Goal: Information Seeking & Learning: Learn about a topic

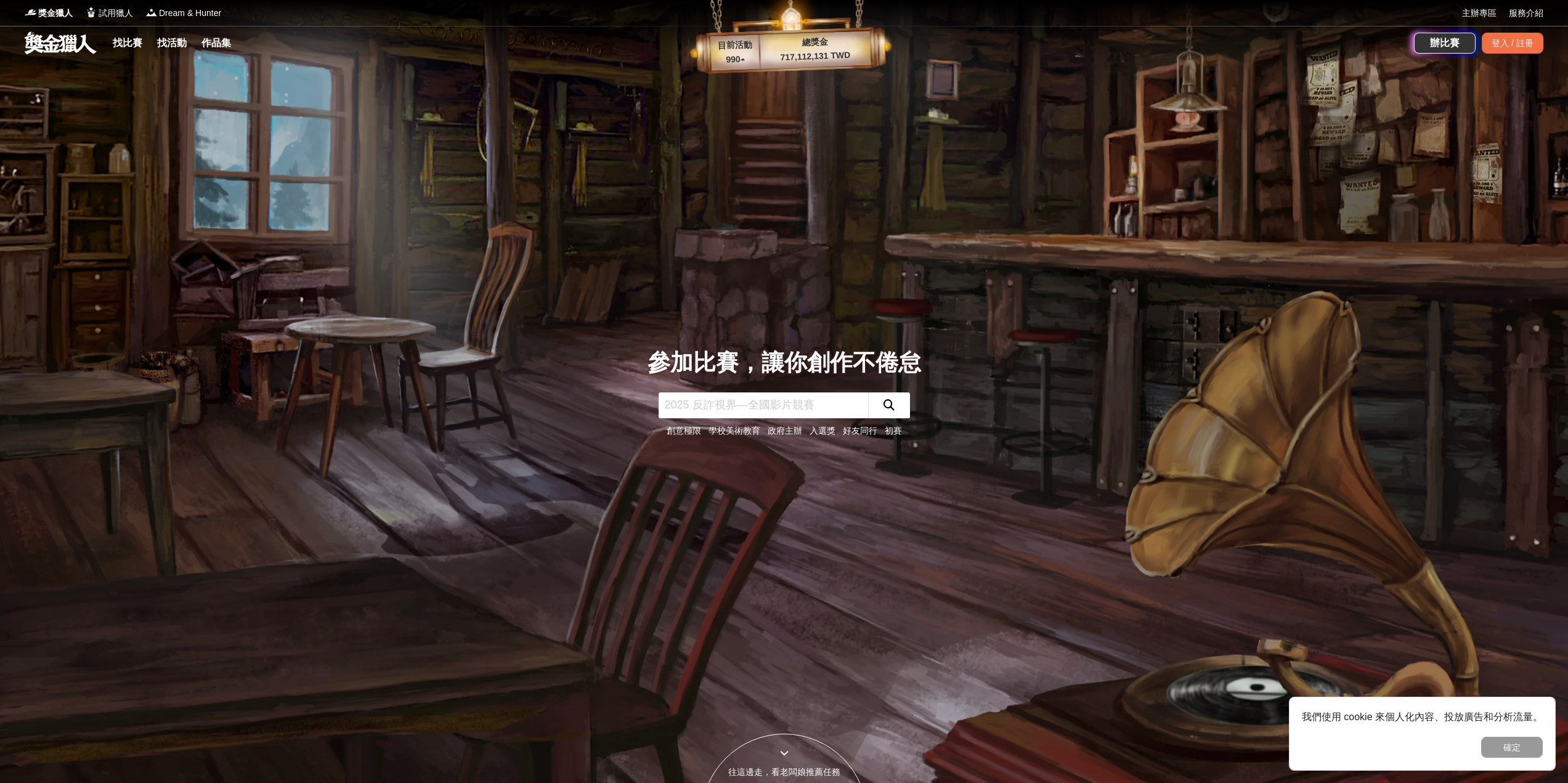
click at [136, 51] on div "找比賽 找活動 作品集" at bounding box center [175, 42] width 133 height 34
click at [140, 39] on link "找比賽" at bounding box center [127, 43] width 40 height 18
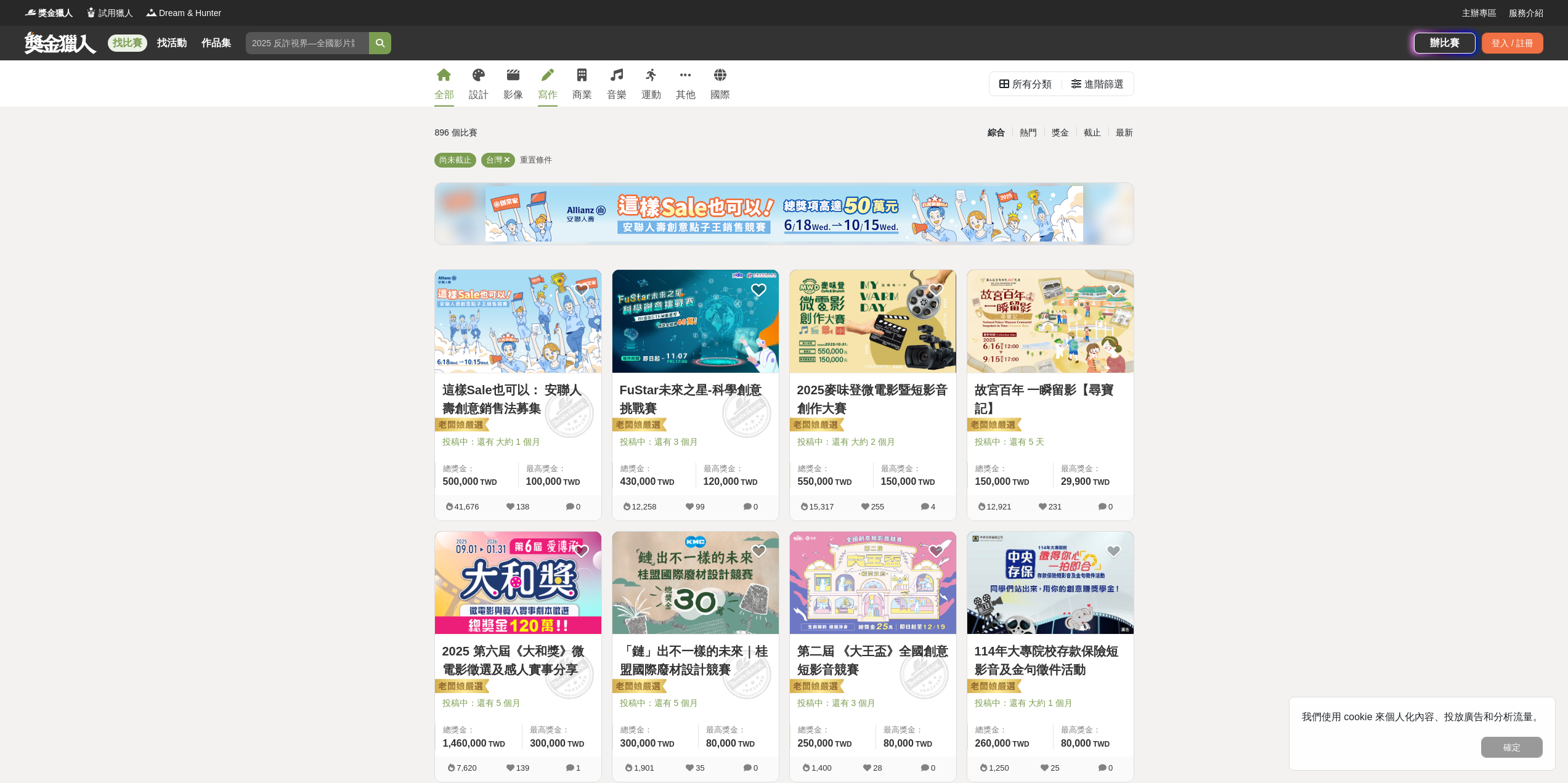
click at [551, 96] on div "寫作" at bounding box center [548, 95] width 19 height 15
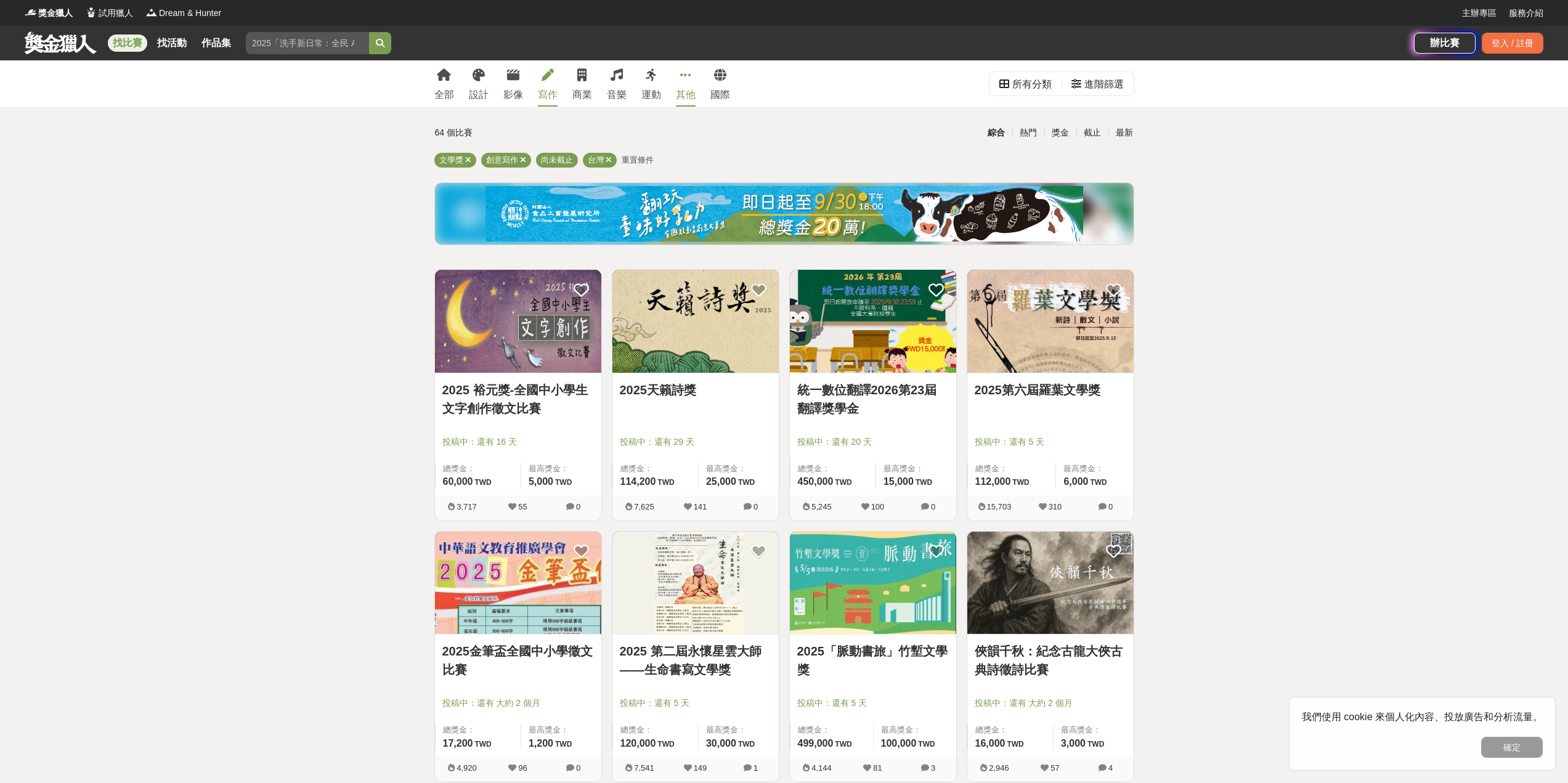
click at [686, 91] on div "其他" at bounding box center [686, 95] width 19 height 15
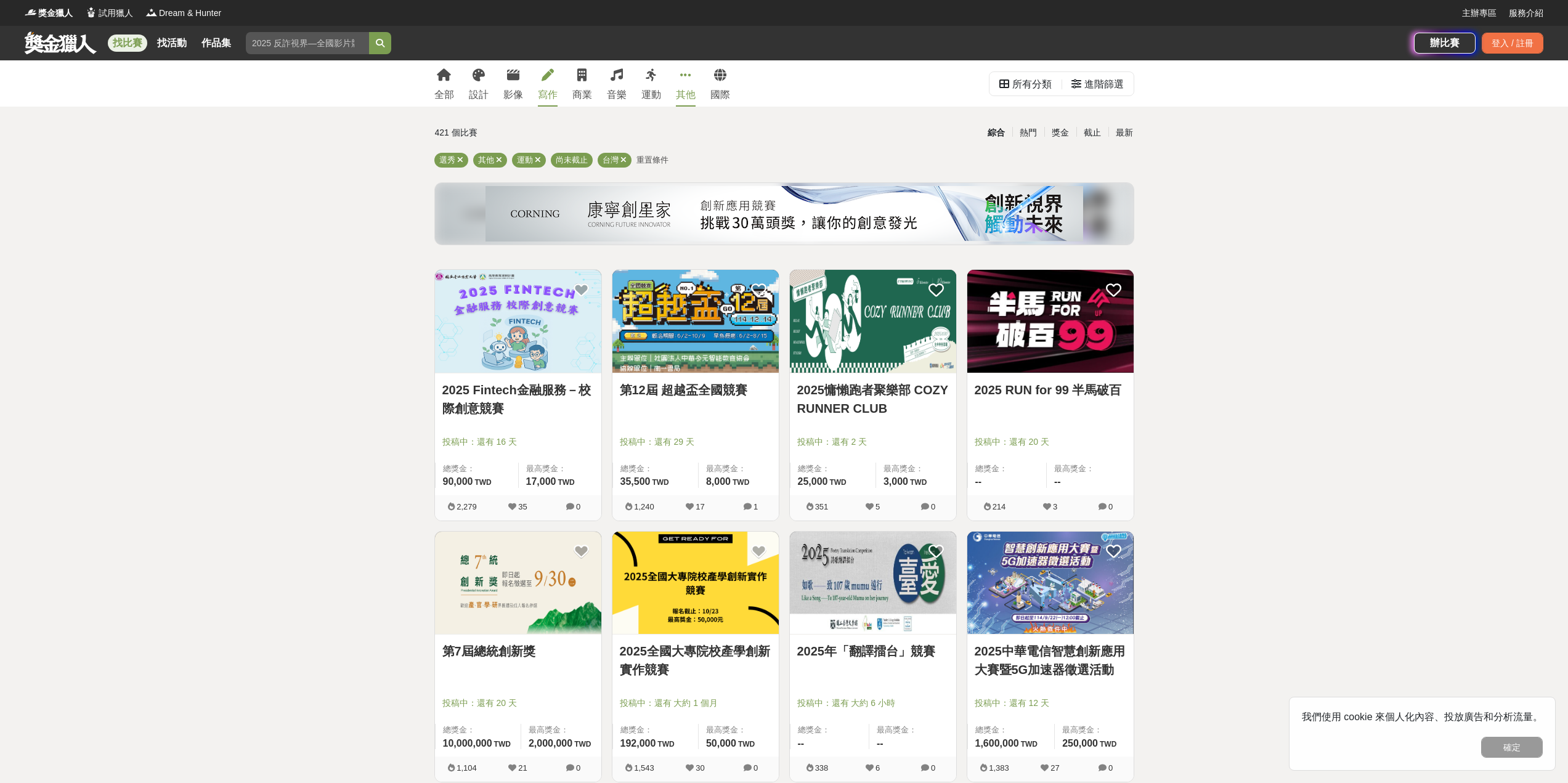
click at [544, 90] on div "寫作" at bounding box center [548, 95] width 19 height 15
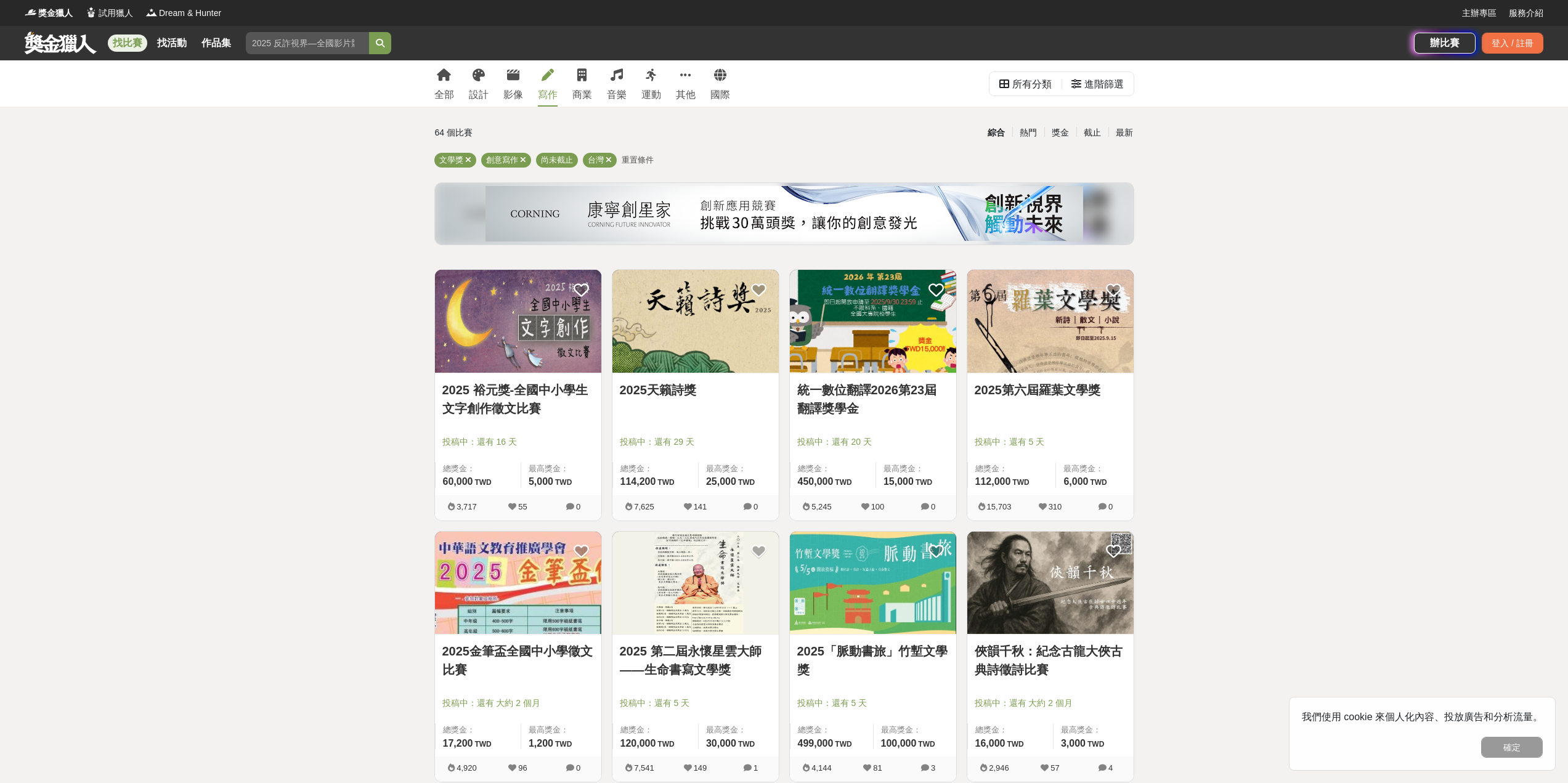
click at [329, 60] on div "找比賽 找活動 作品集 徵文 社會人士 設計 挑戰組 評審日期 國小中年級" at bounding box center [719, 42] width 1389 height 34
click at [327, 57] on div "找比賽 找活動 作品集 徵文 社會人士 設計 挑戰組 評審日期 國小中年級" at bounding box center [719, 42] width 1389 height 34
click at [322, 54] on input "search" at bounding box center [307, 42] width 123 height 22
type input "雌"
type input "書法"
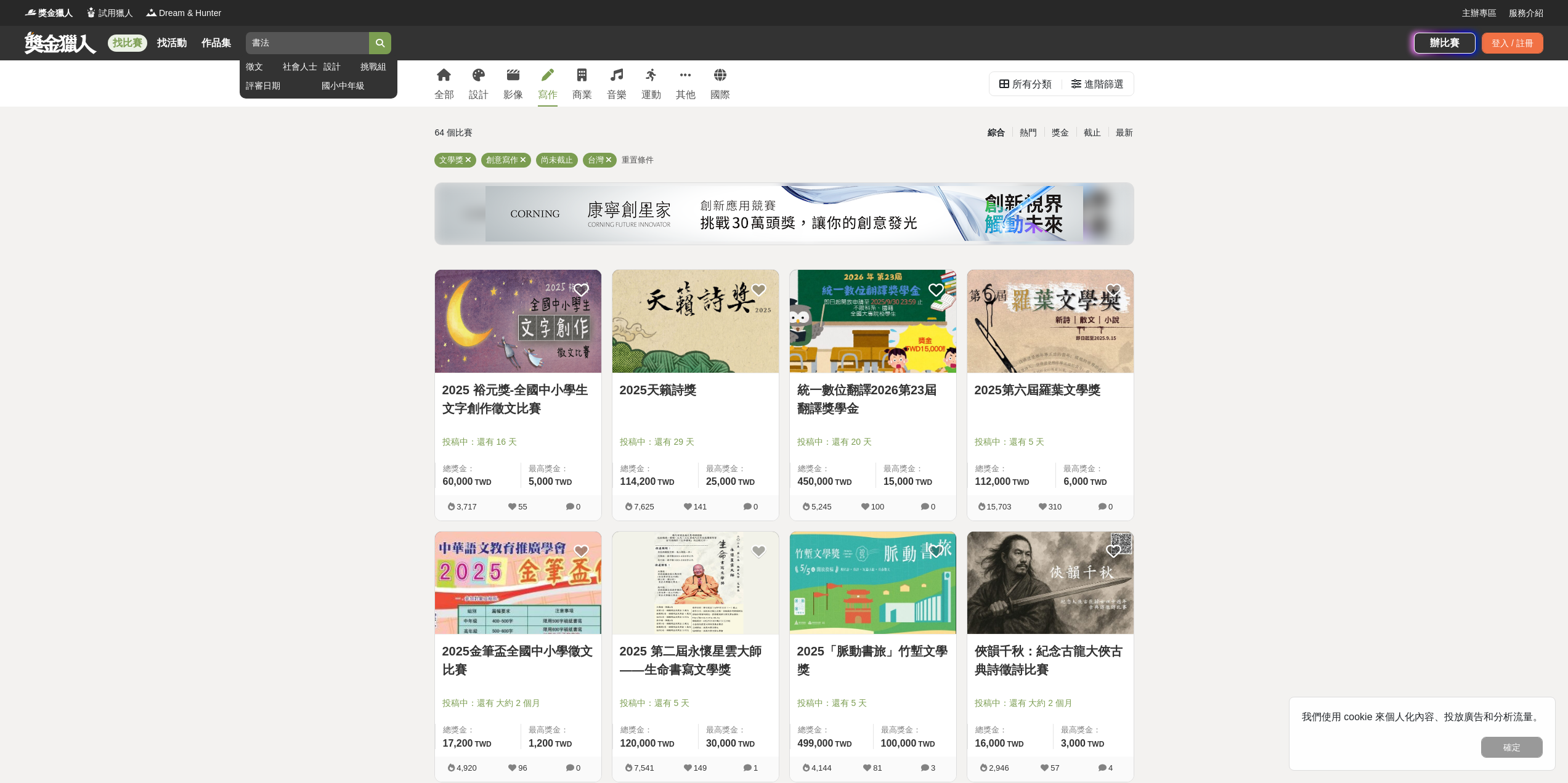
click at [369, 32] on button "submit" at bounding box center [379, 42] width 22 height 22
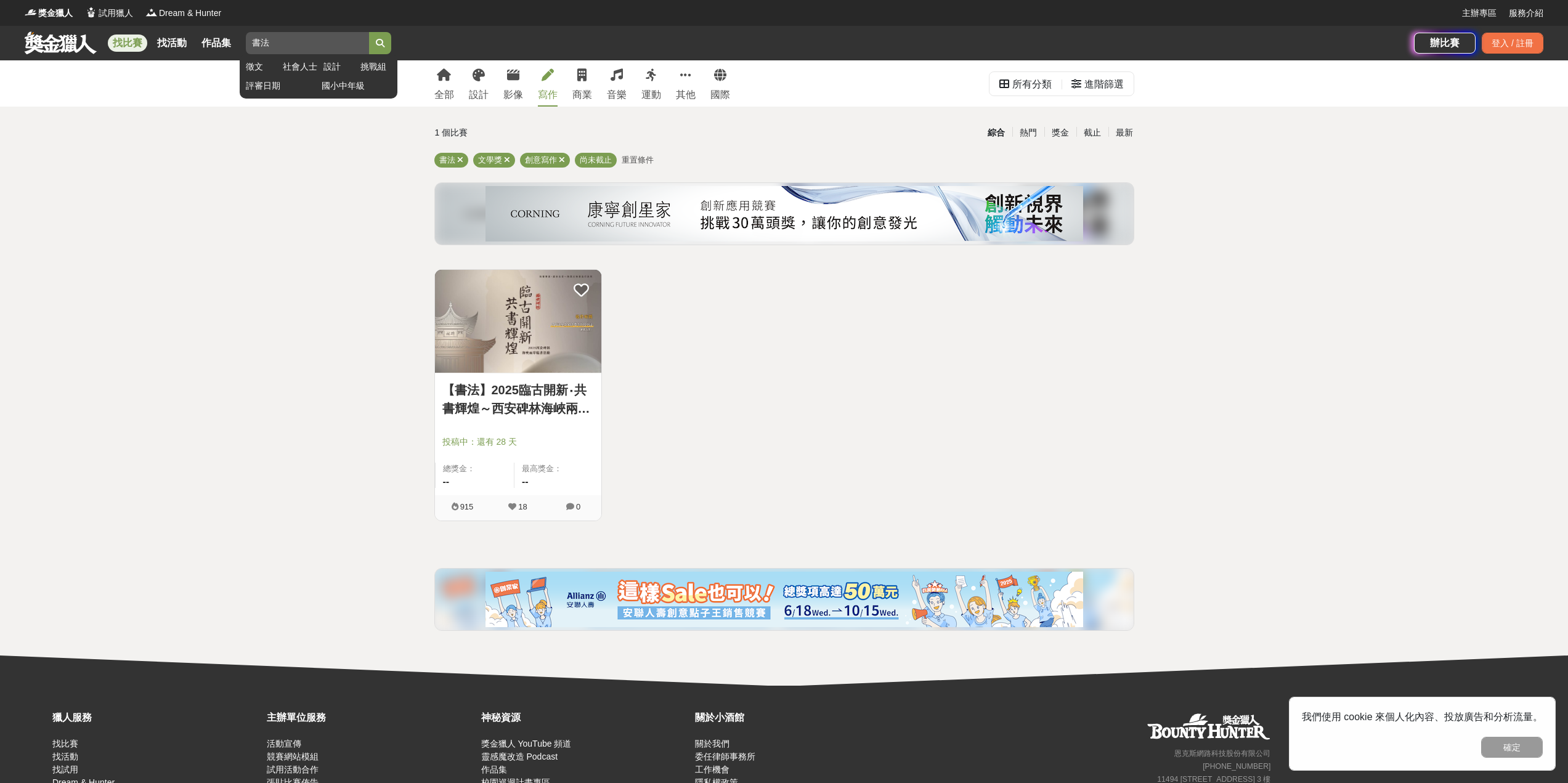
click at [296, 40] on input "書法" at bounding box center [307, 42] width 123 height 22
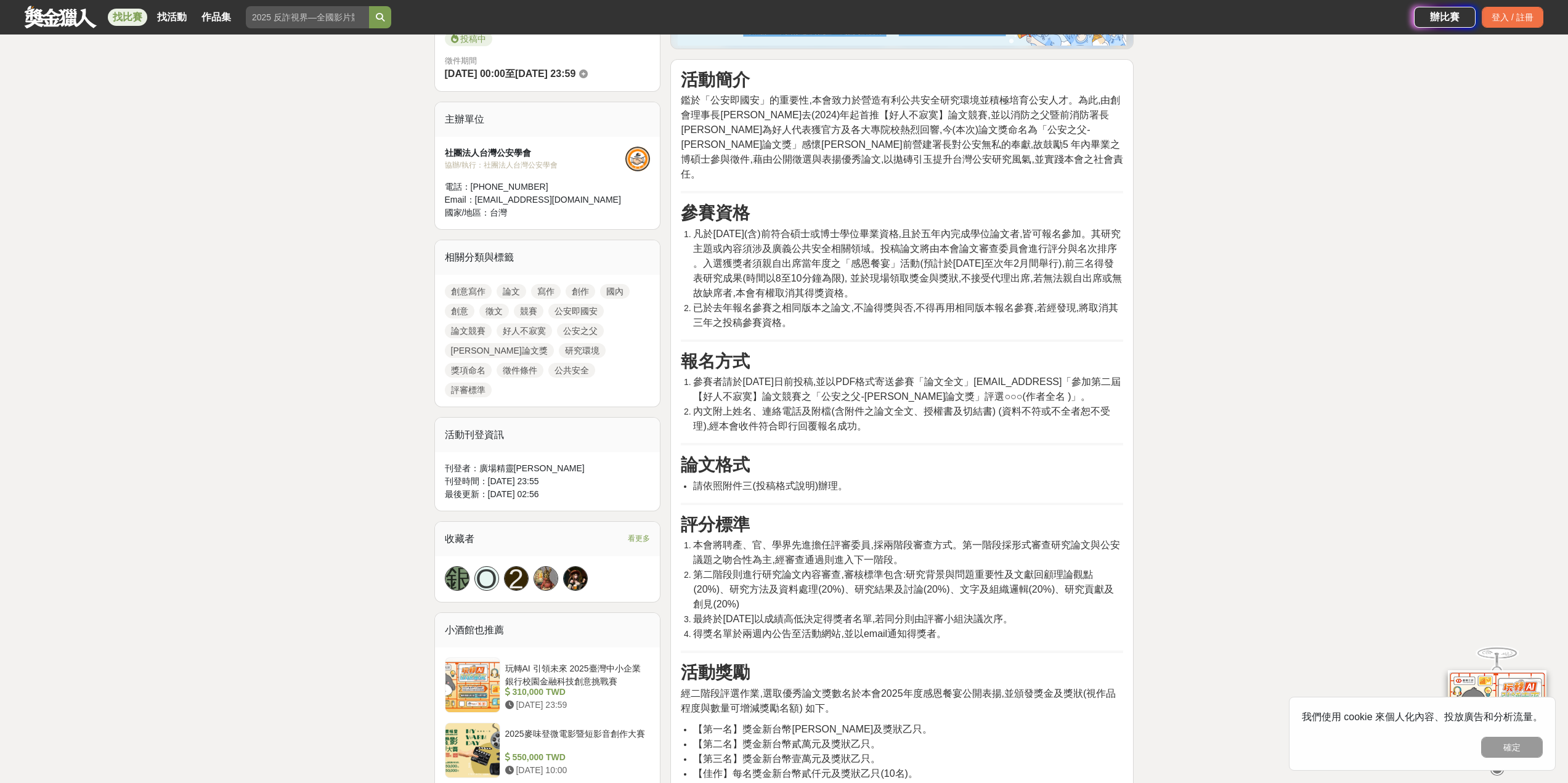
scroll to position [492, 0]
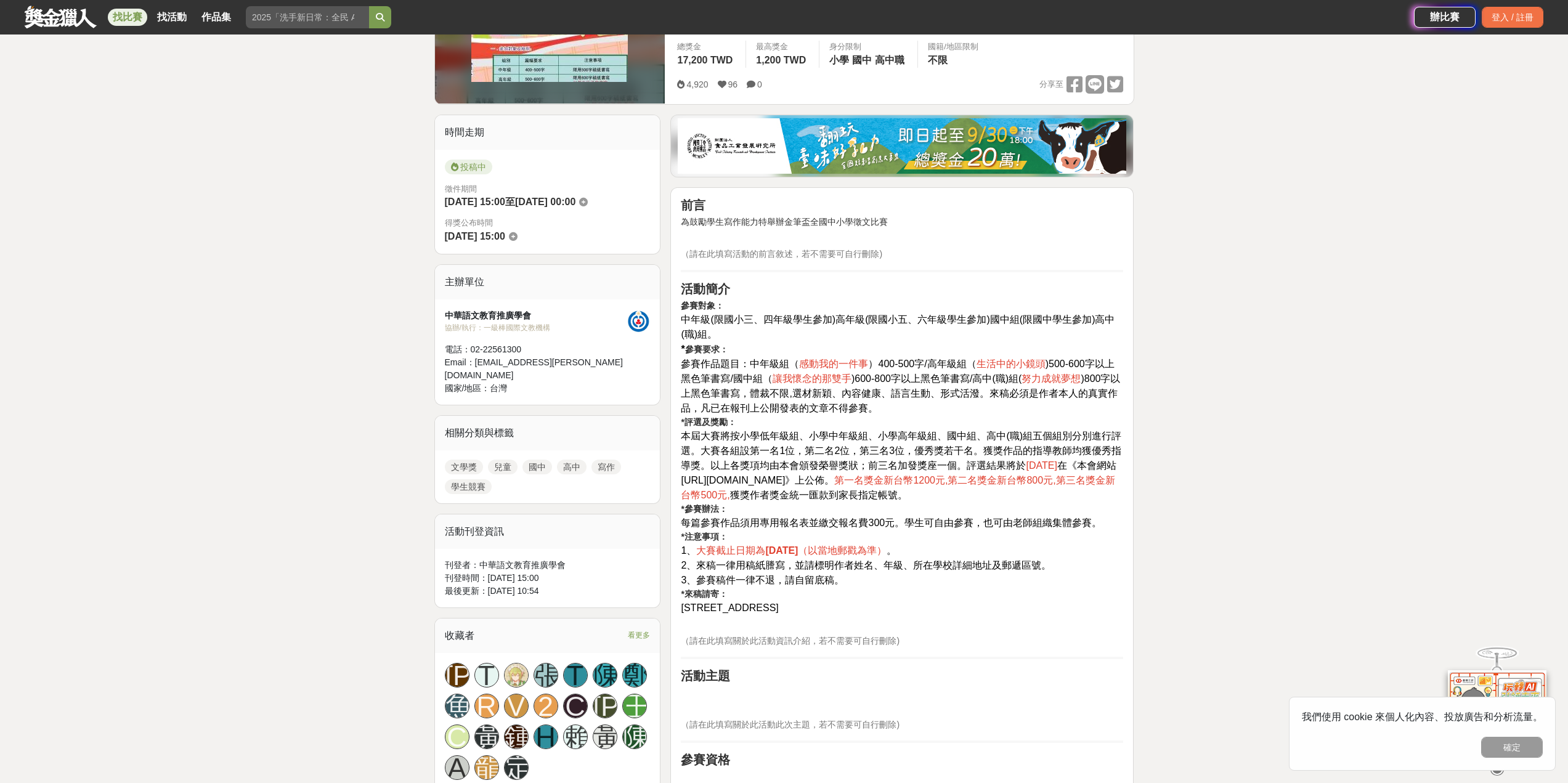
scroll to position [308, 0]
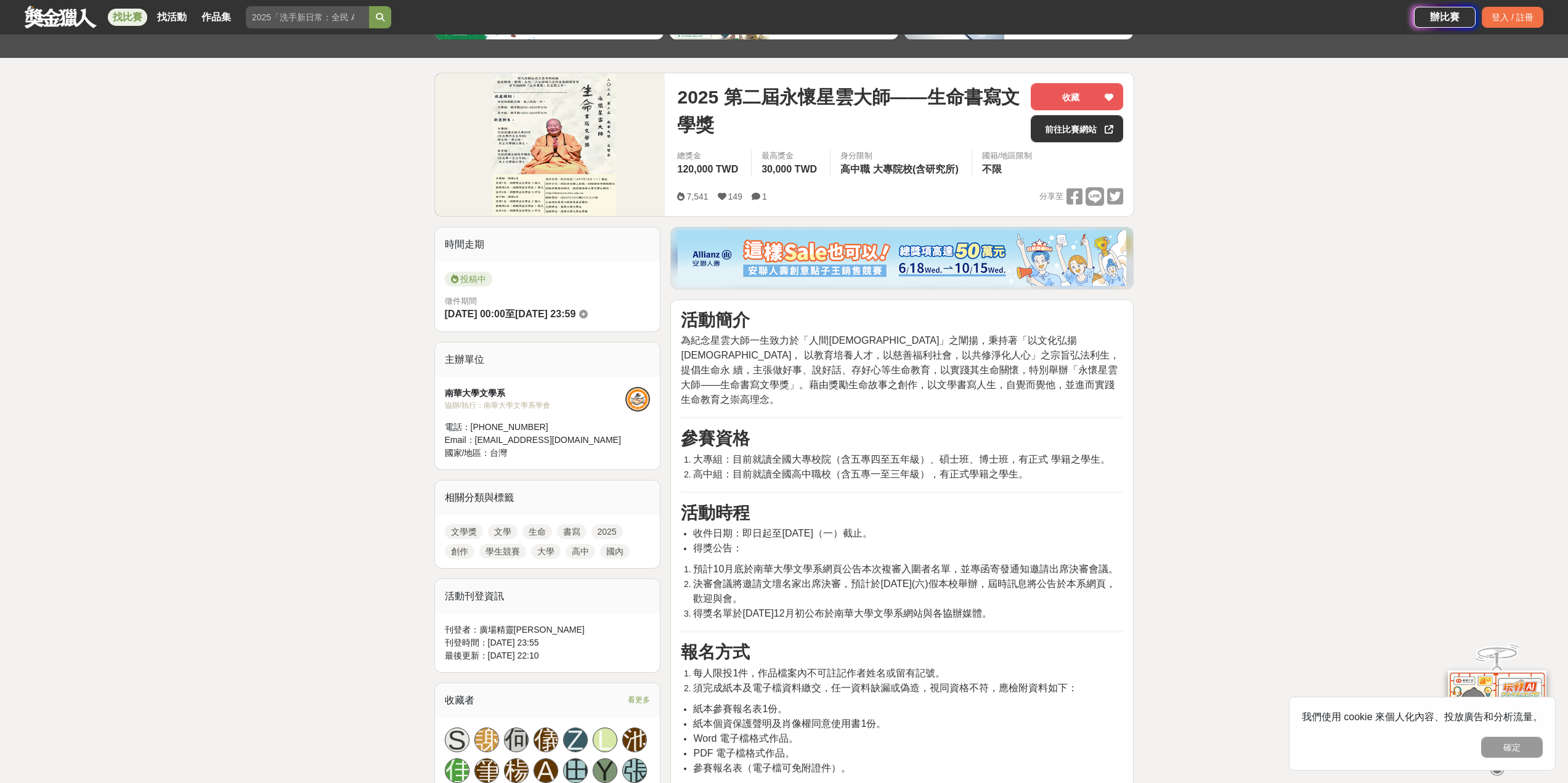
scroll to position [123, 0]
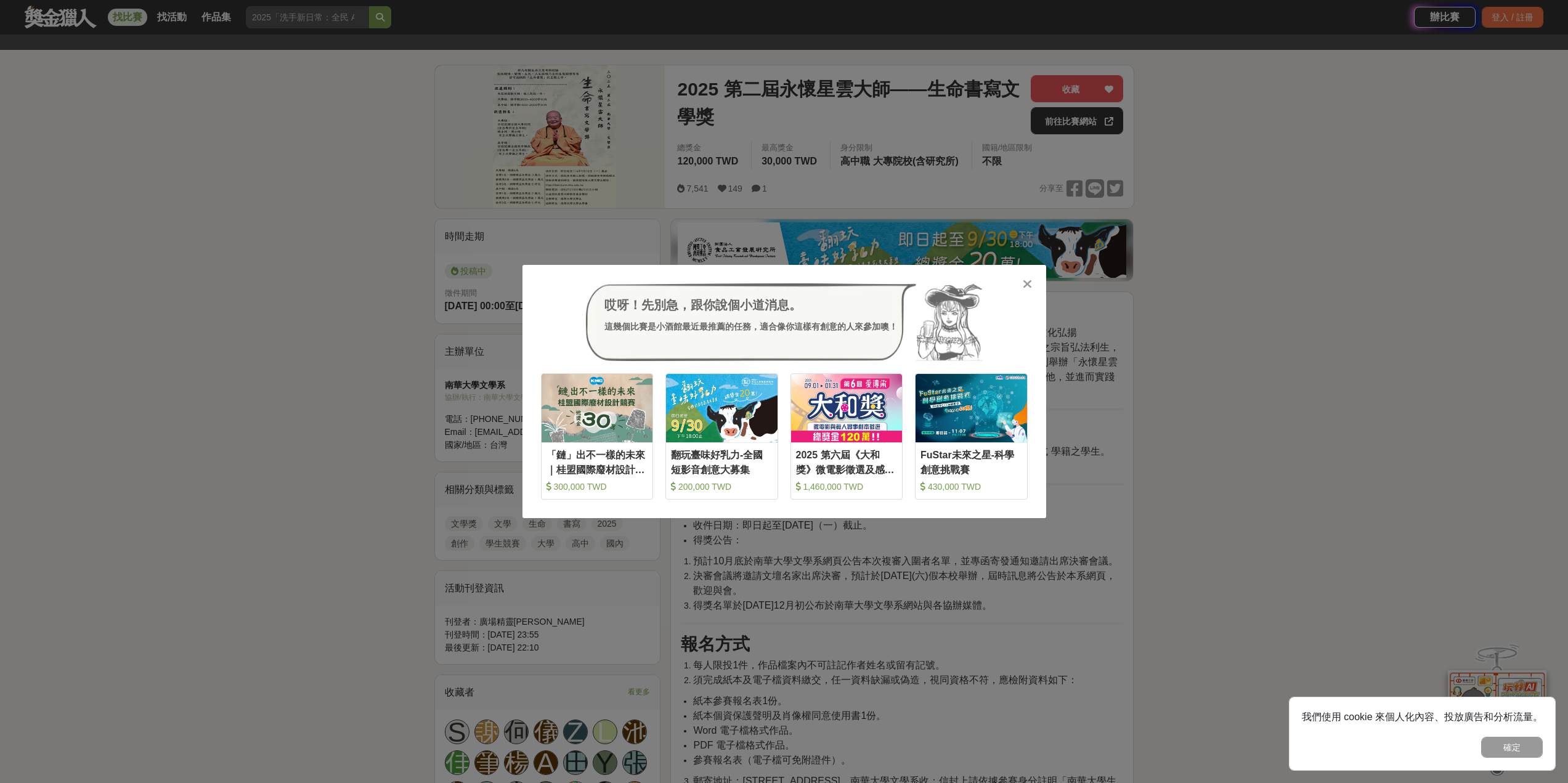
click at [1025, 290] on icon at bounding box center [1027, 284] width 10 height 12
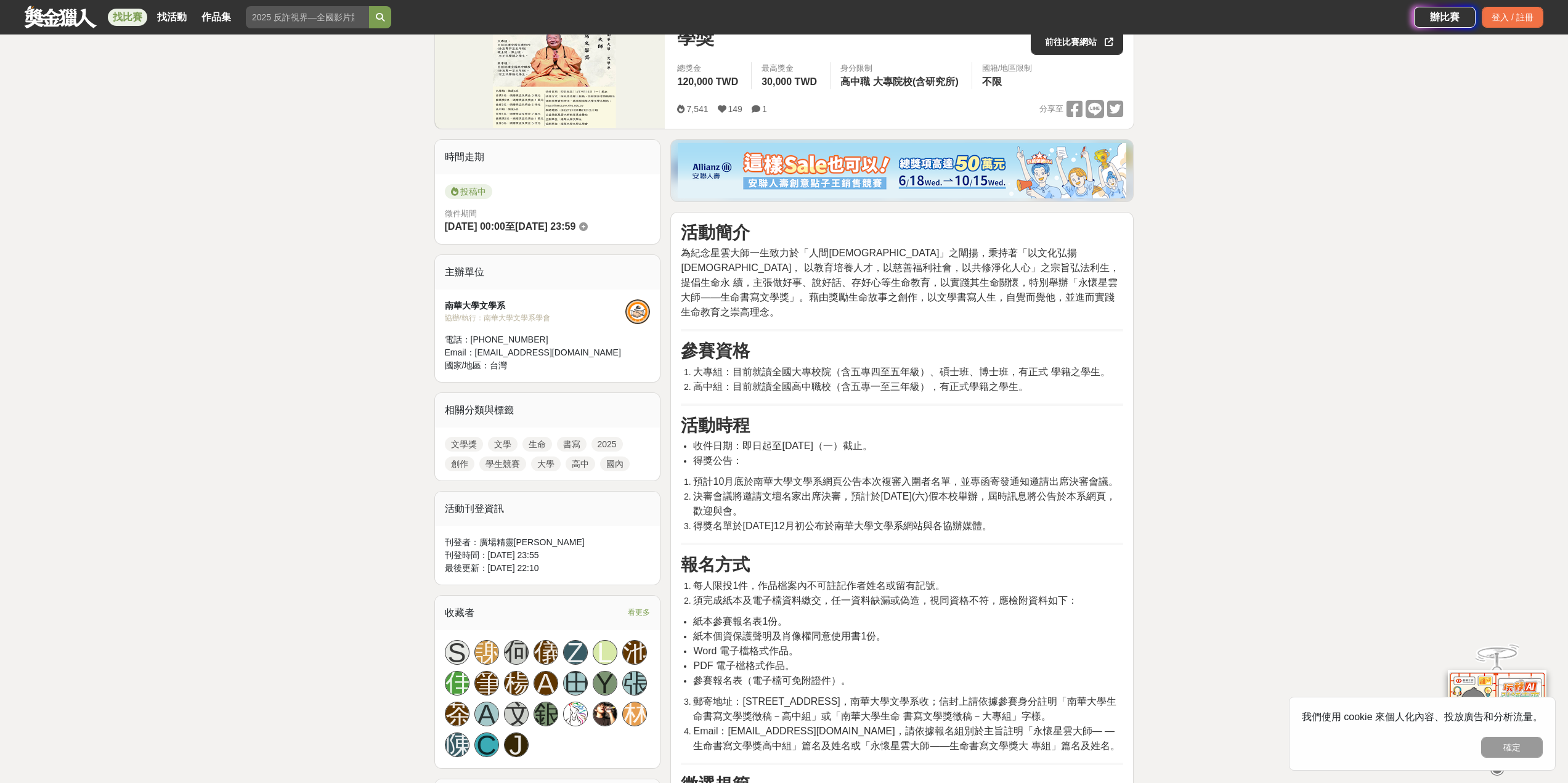
scroll to position [492, 0]
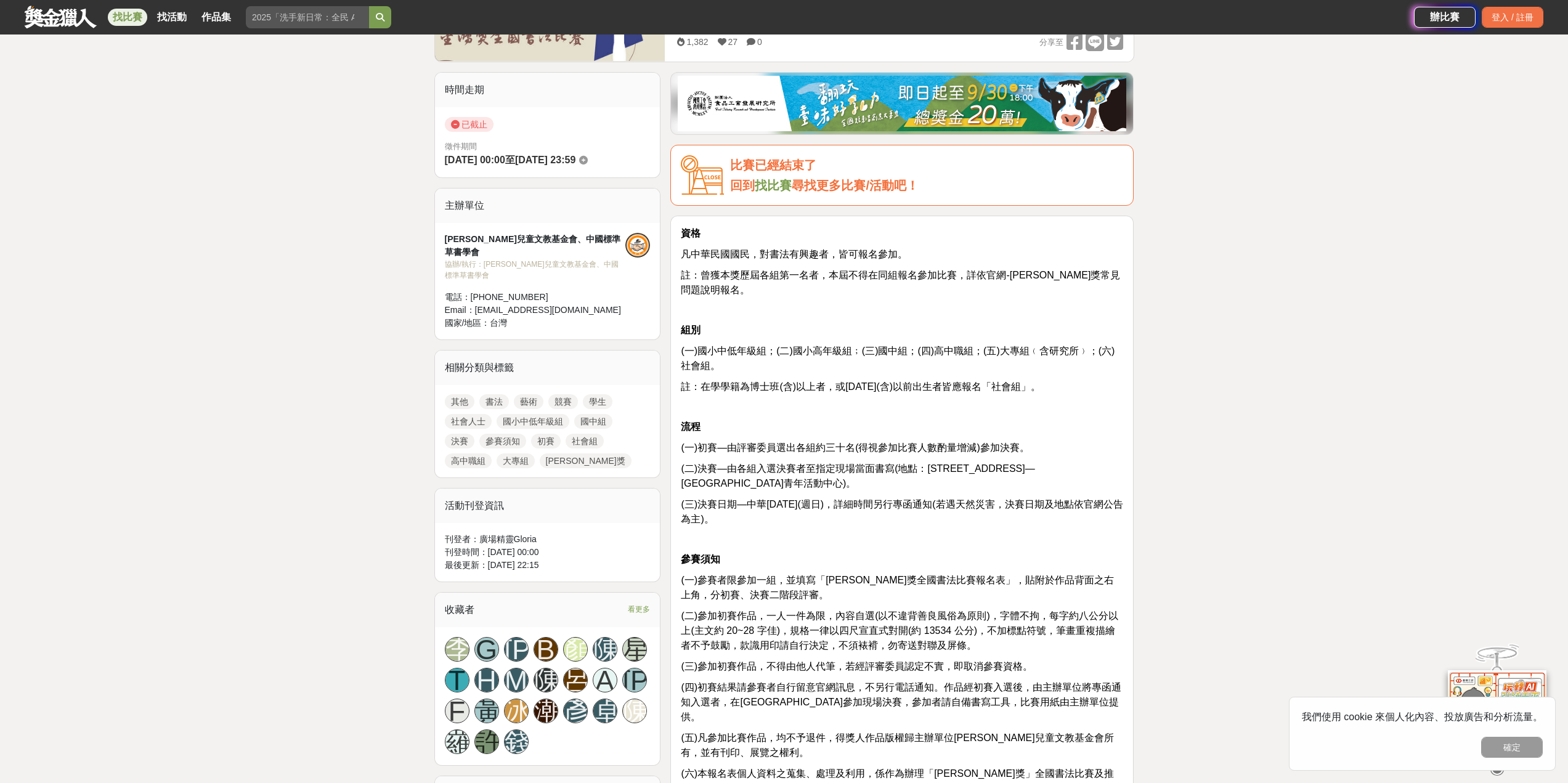
scroll to position [370, 0]
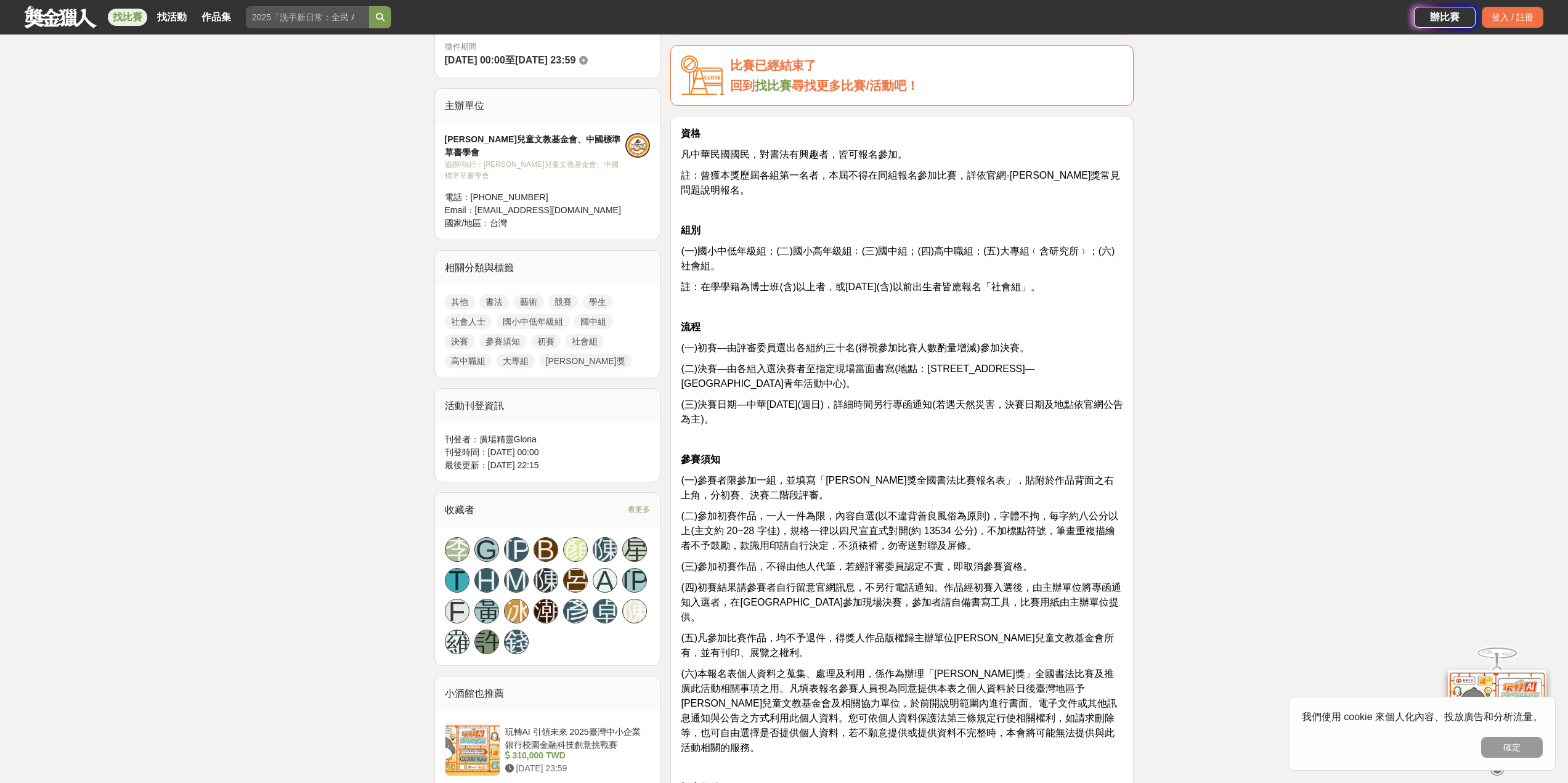
click at [1116, 291] on p "註：在學學籍為博士班(含)以上者，或民國 84 年(含)以前出生者皆應報名「社會組」。" at bounding box center [902, 287] width 442 height 15
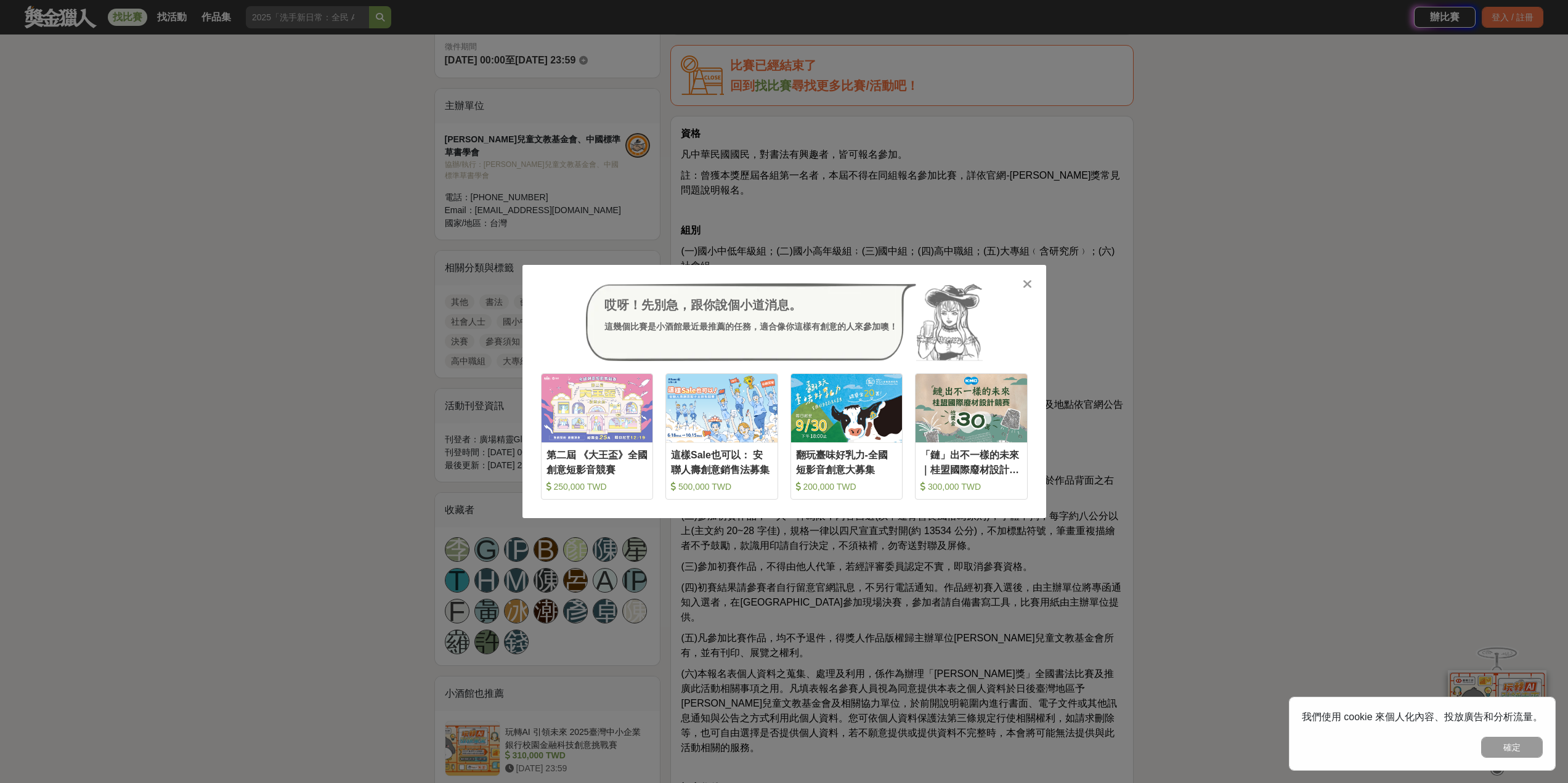
click at [1028, 283] on icon at bounding box center [1027, 284] width 10 height 12
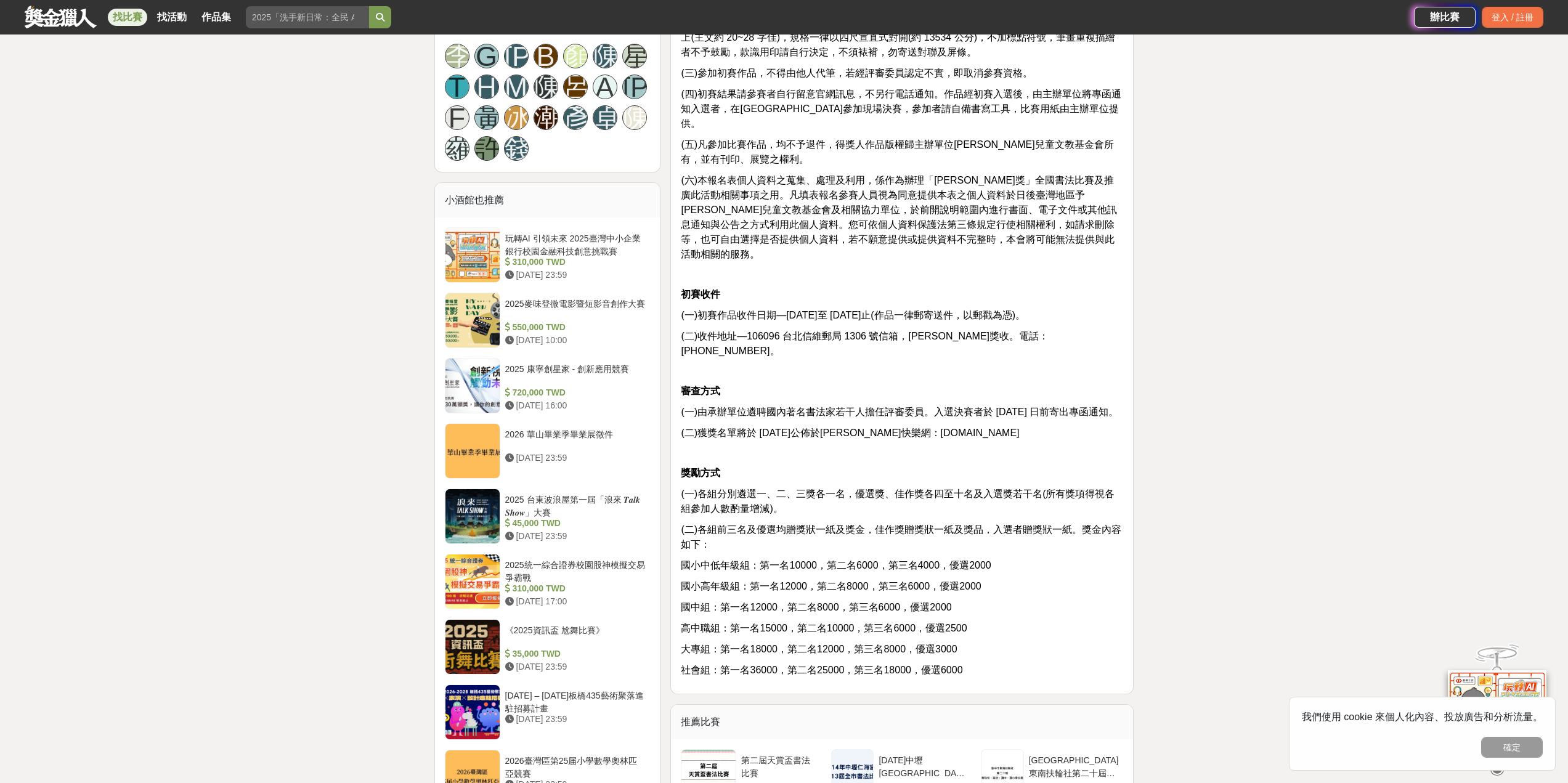
scroll to position [862, 0]
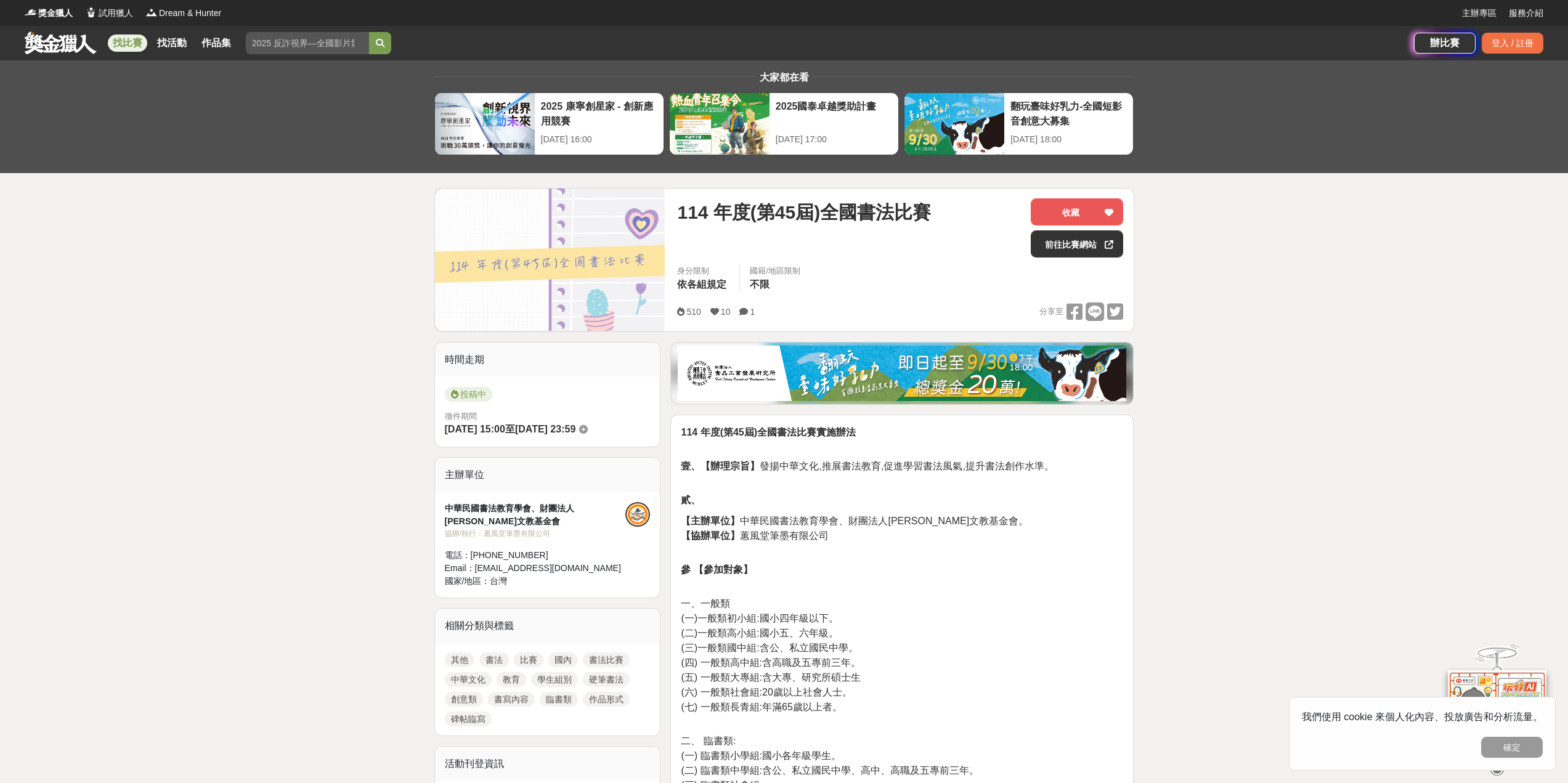
scroll to position [1958, 0]
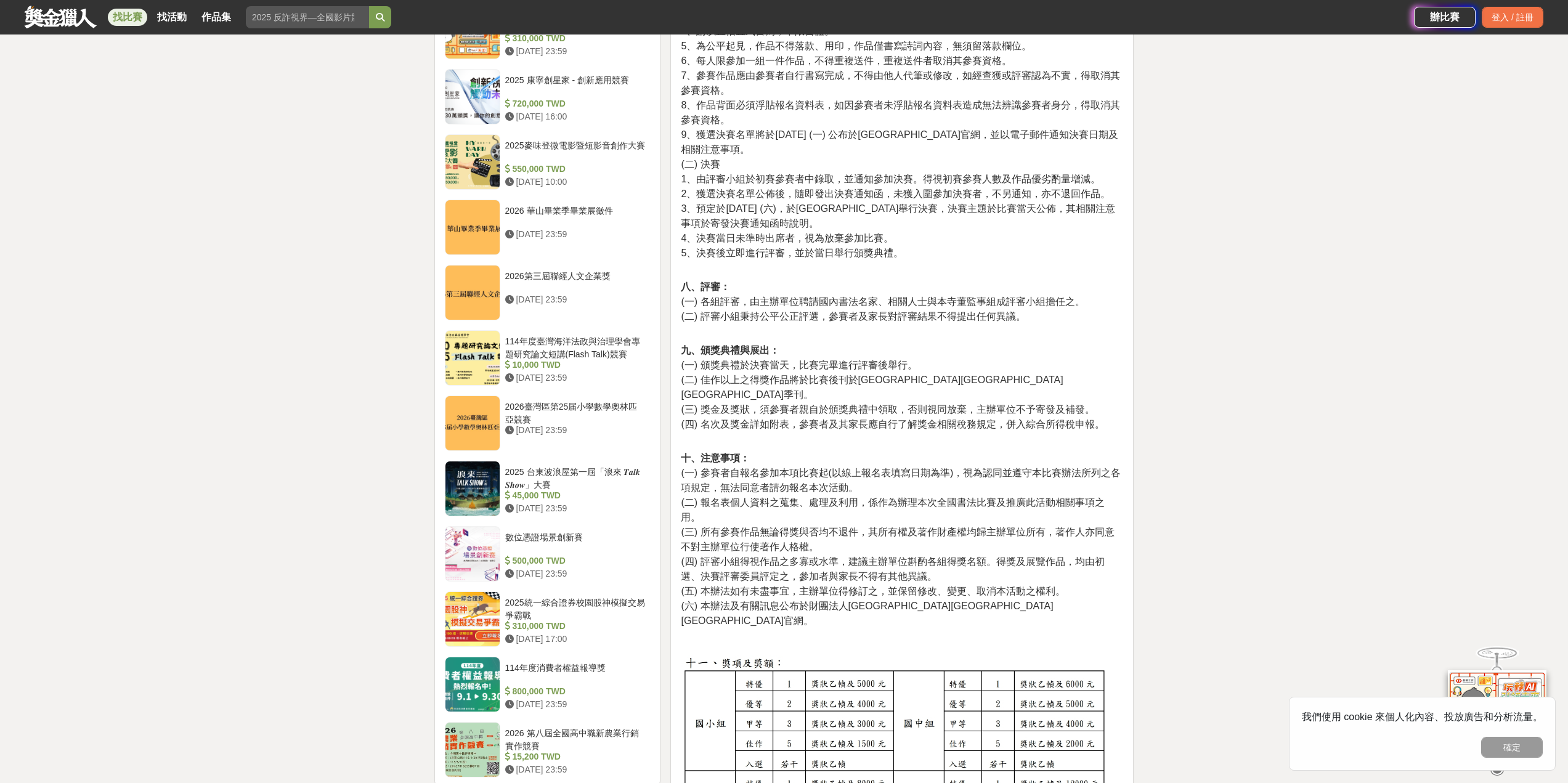
scroll to position [739, 0]
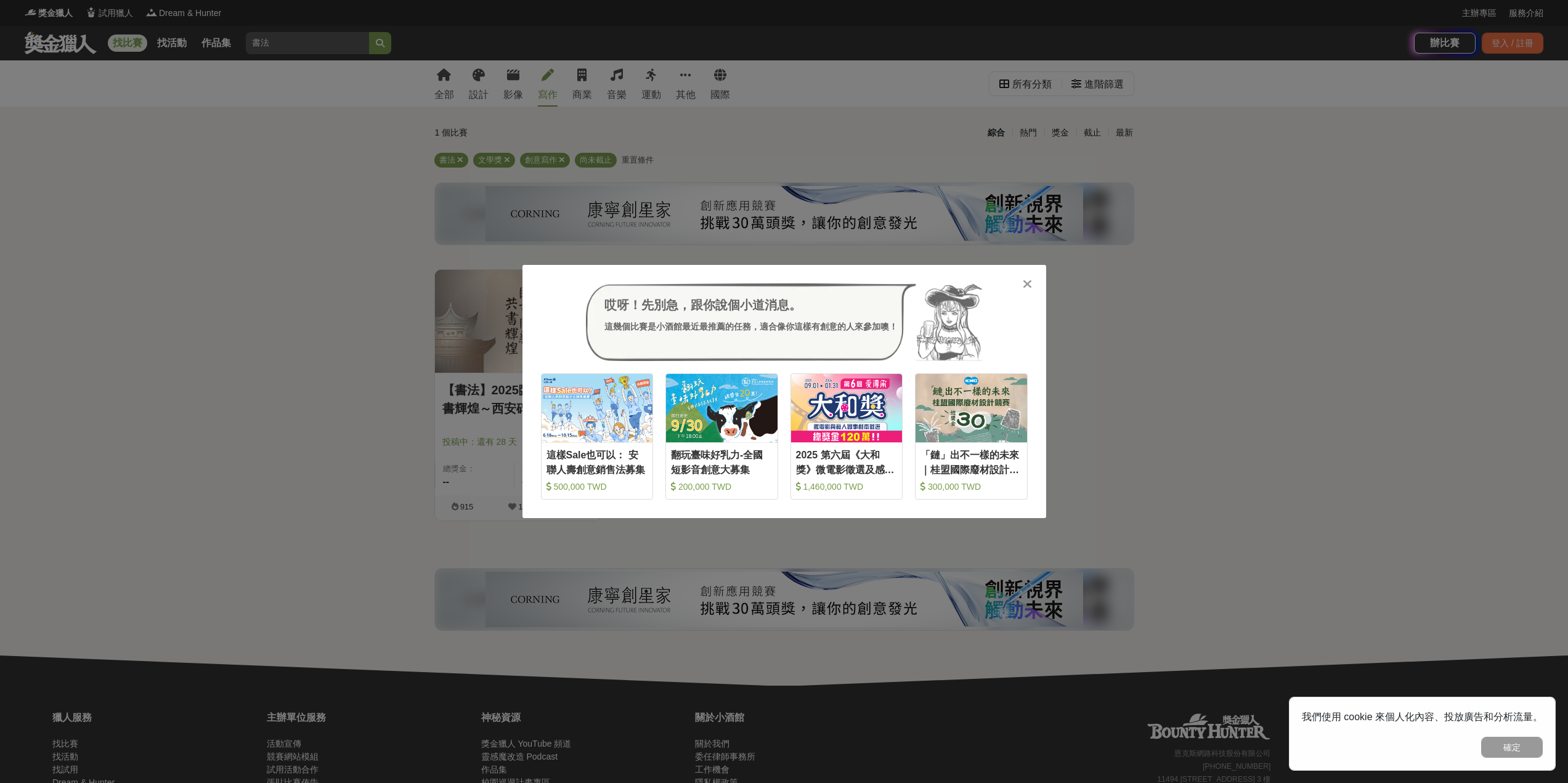
click at [1026, 285] on icon at bounding box center [1027, 284] width 10 height 12
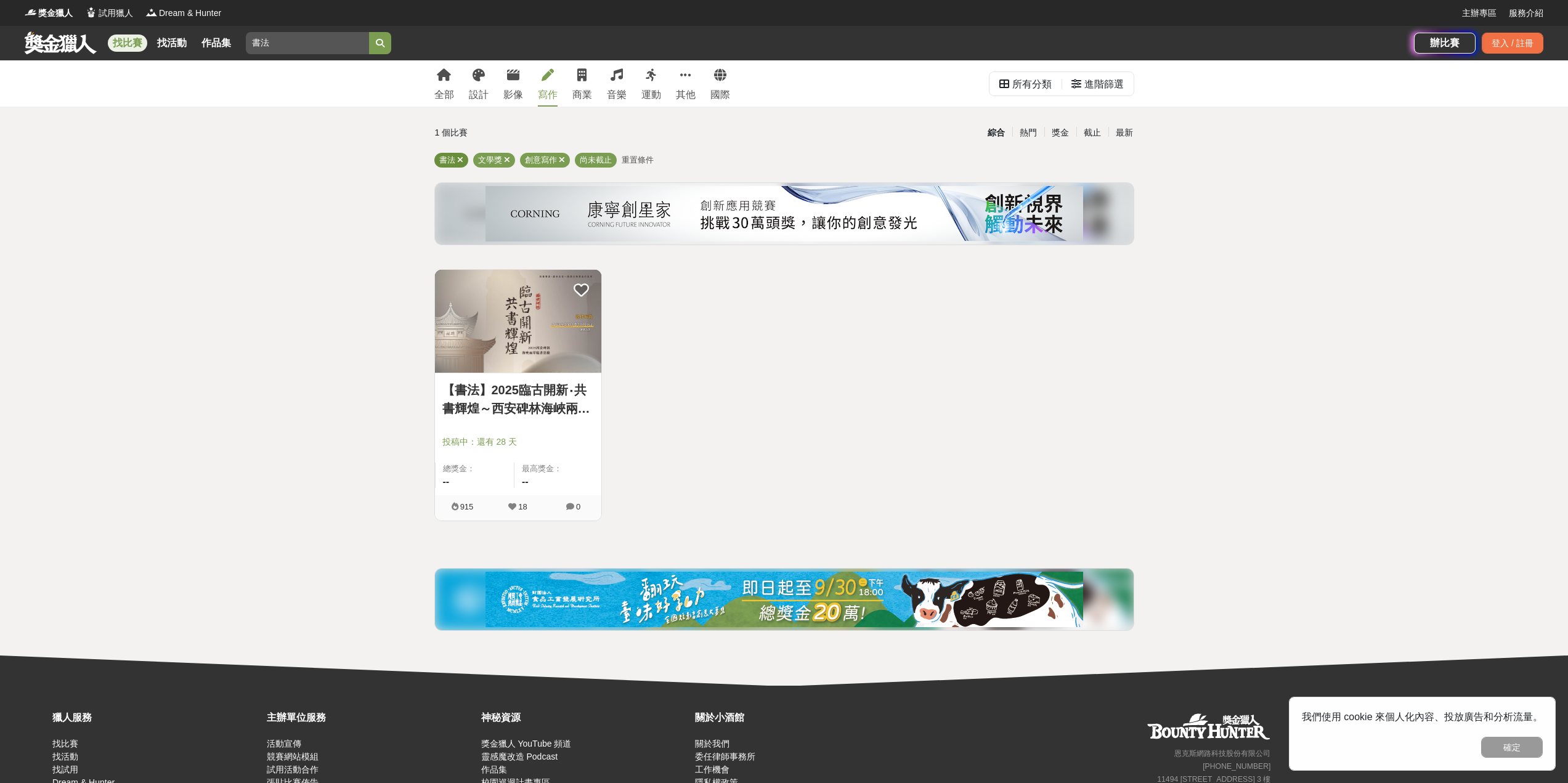
click at [442, 158] on span "書法" at bounding box center [447, 160] width 16 height 10
click at [491, 298] on img at bounding box center [517, 320] width 166 height 103
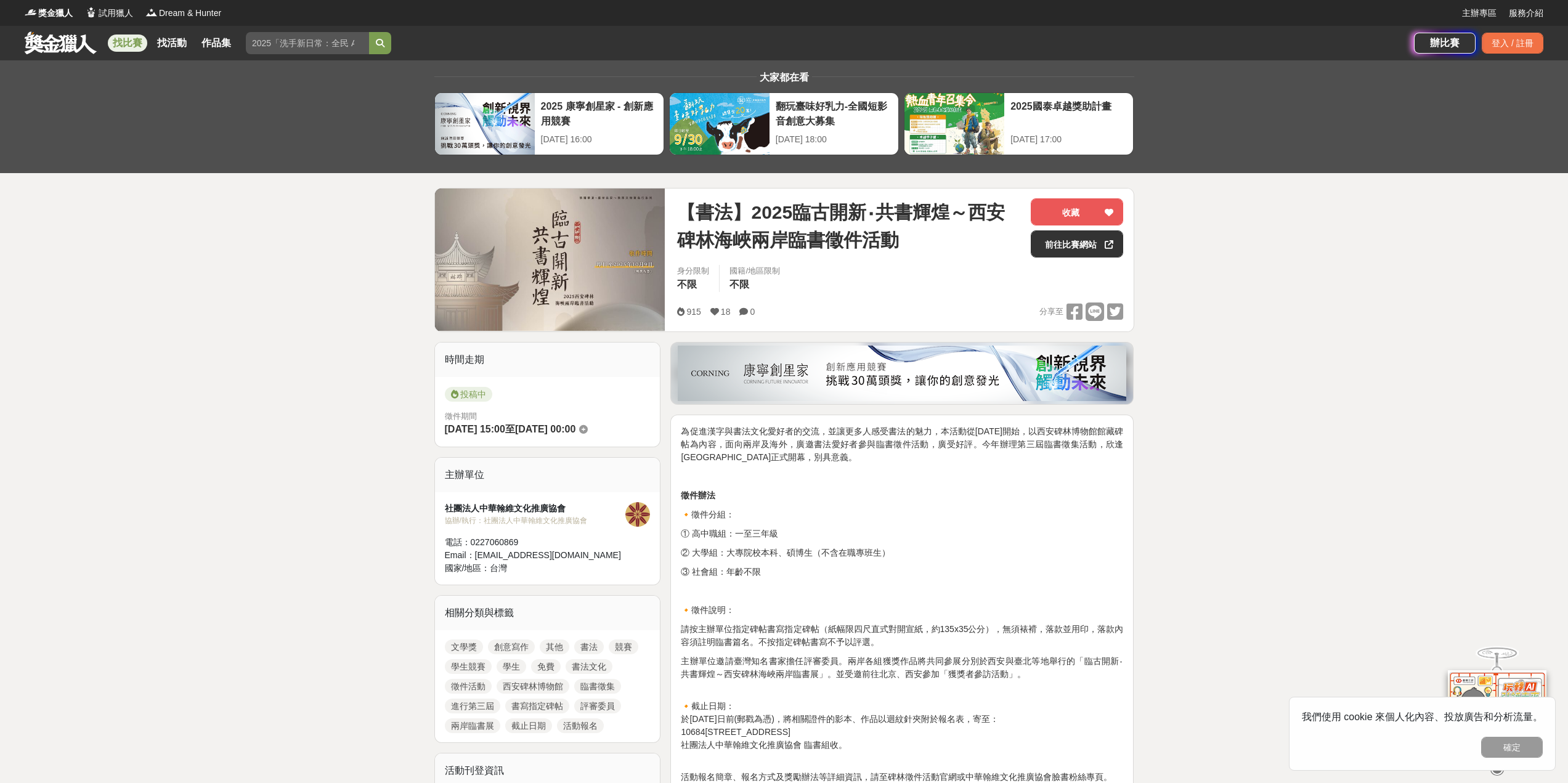
click at [600, 639] on link "書法" at bounding box center [589, 646] width 30 height 15
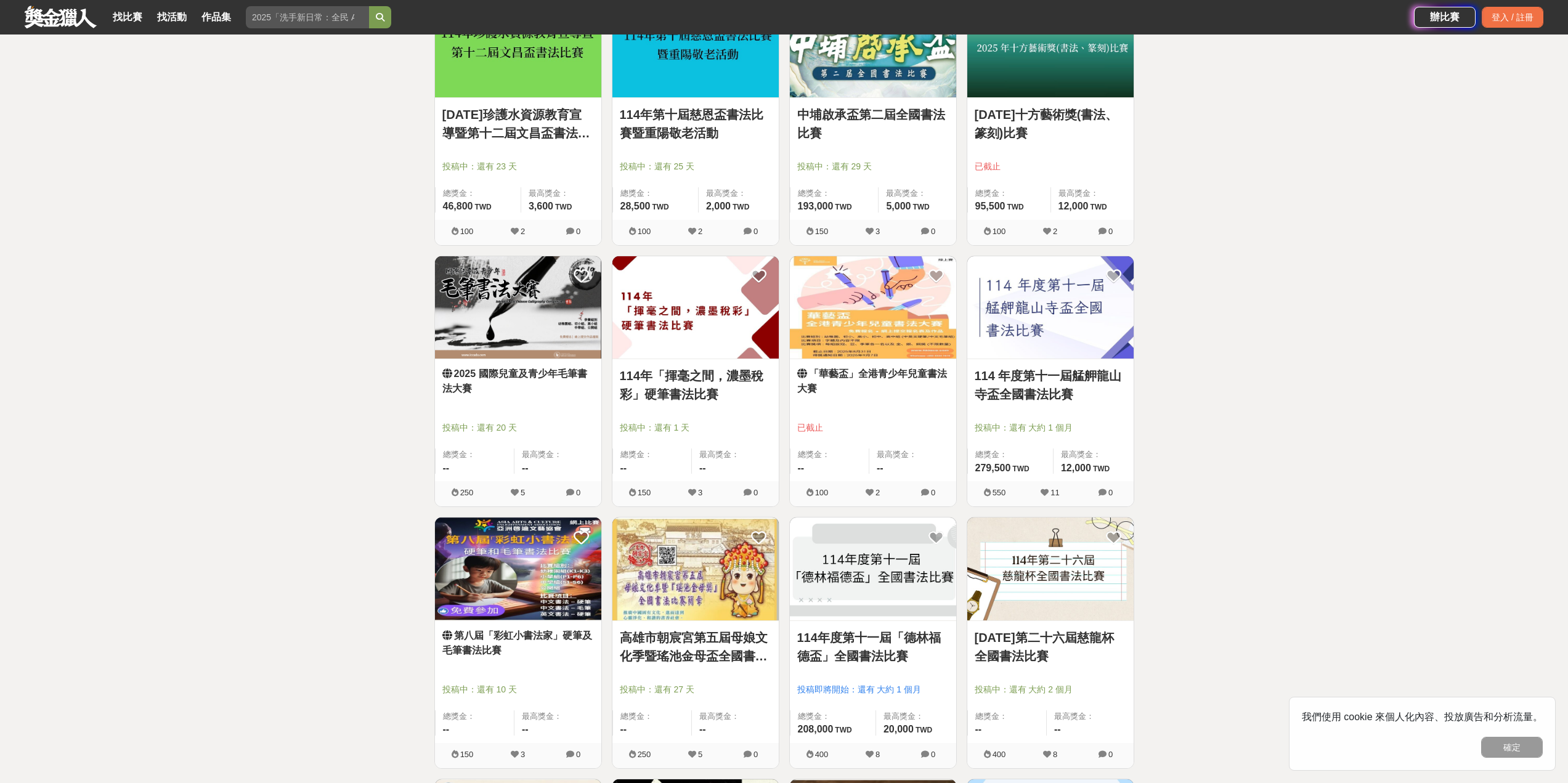
scroll to position [247, 0]
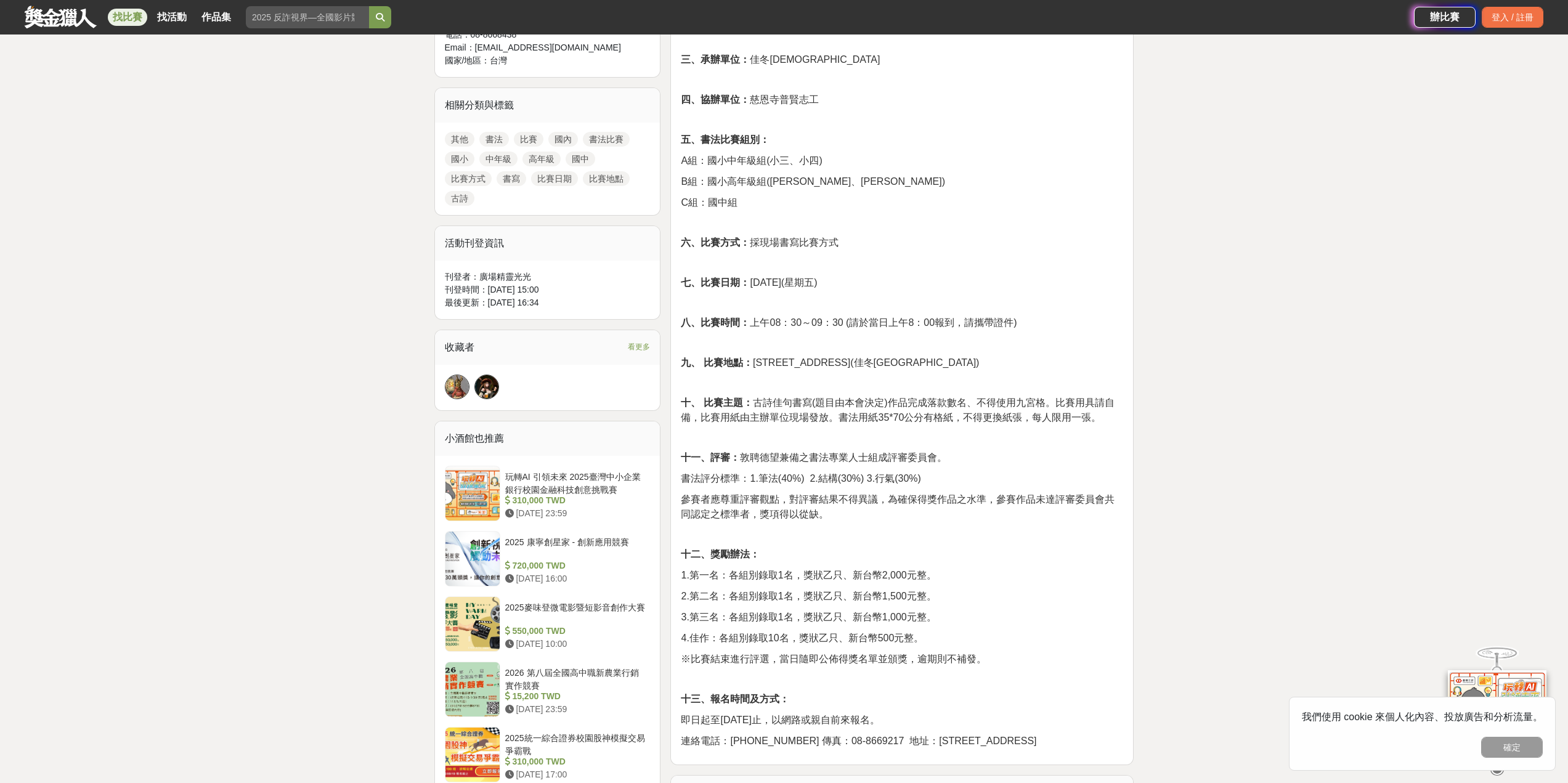
scroll to position [431, 0]
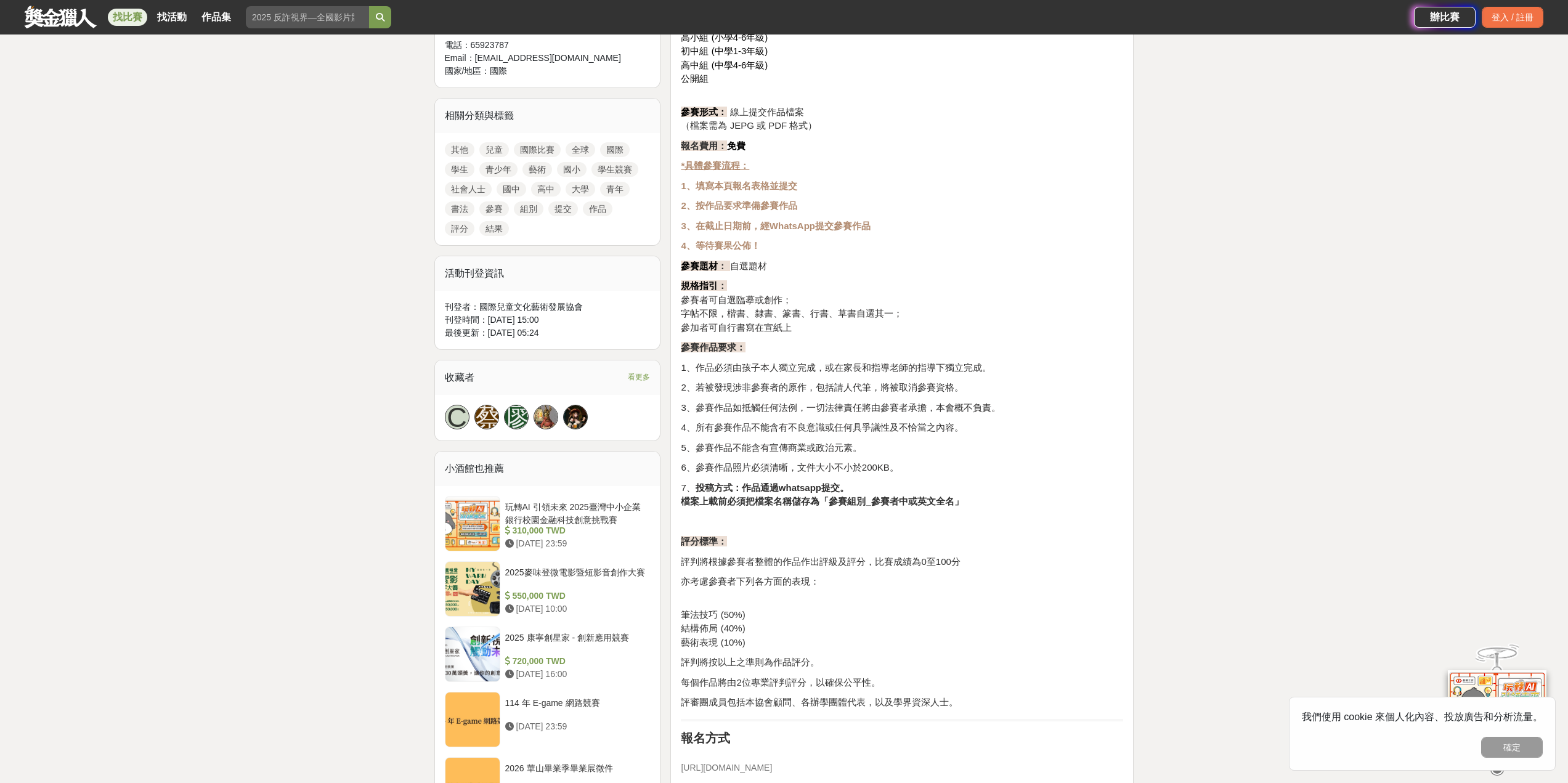
scroll to position [492, 0]
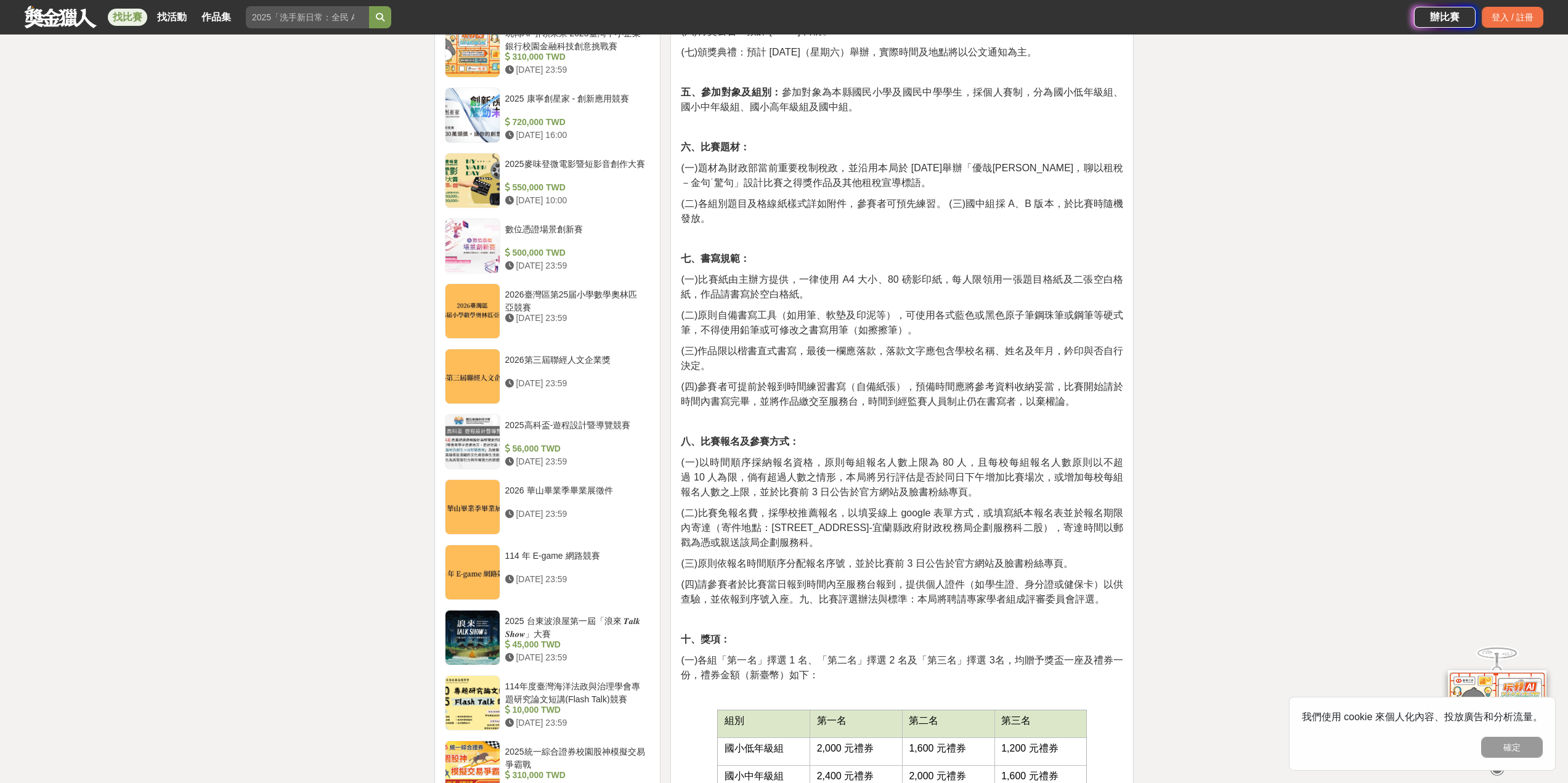
scroll to position [1047, 0]
